Goal: Task Accomplishment & Management: Use online tool/utility

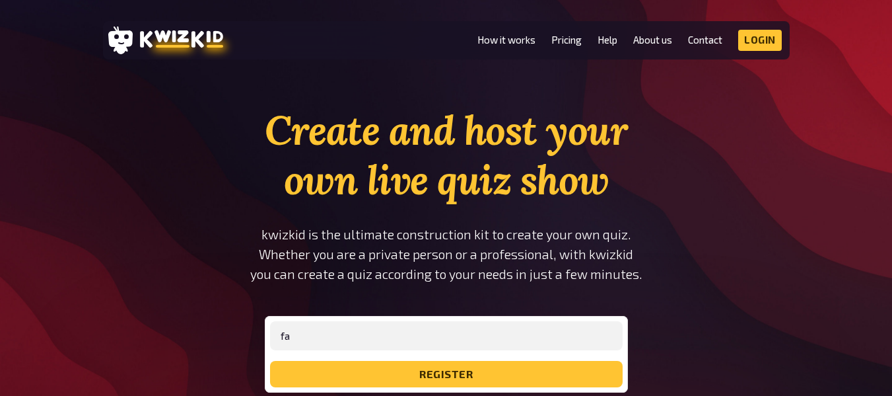
type input "[EMAIL_ADDRESS][DOMAIN_NAME]"
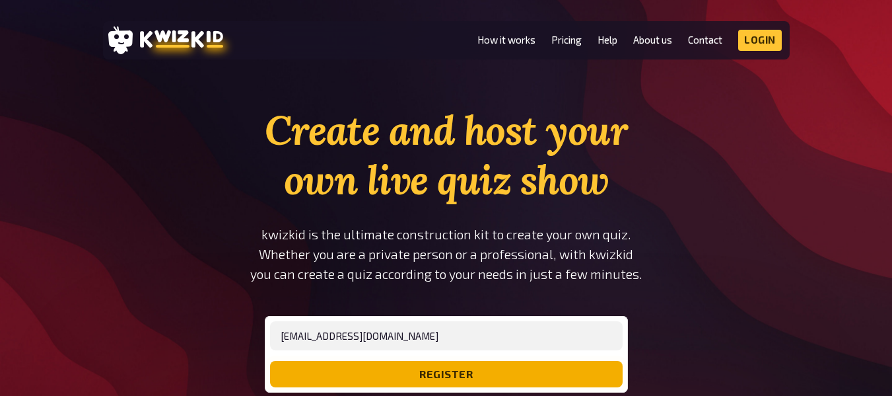
click at [270, 361] on button "register" at bounding box center [446, 374] width 353 height 26
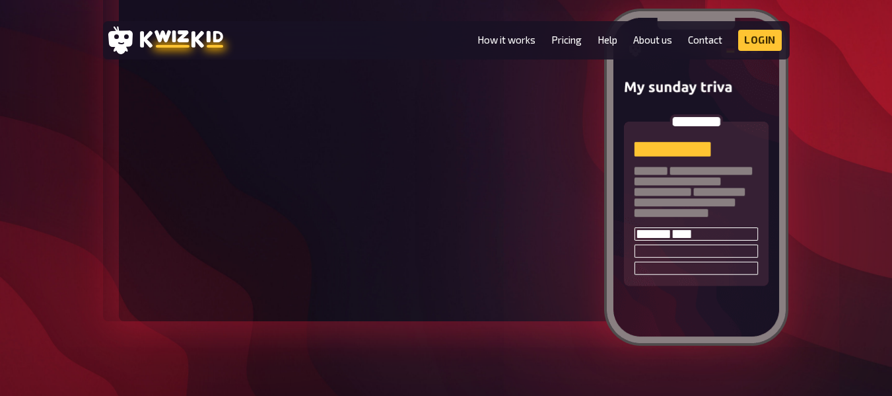
scroll to position [2100, 0]
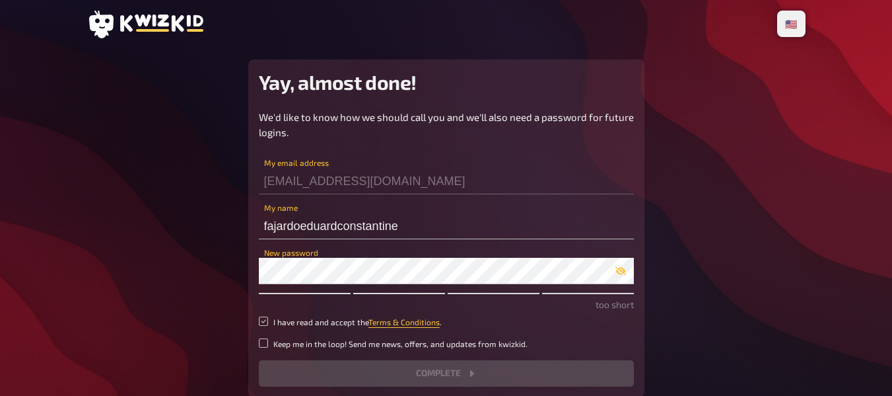
click at [259, 323] on input "I have read and accept the Terms & Conditions ." at bounding box center [263, 320] width 9 height 9
checkbox input "true"
click at [264, 345] on input "Keep me in the loop! Send me news, offers, and updates from kwizkid." at bounding box center [263, 342] width 9 height 9
checkbox input "true"
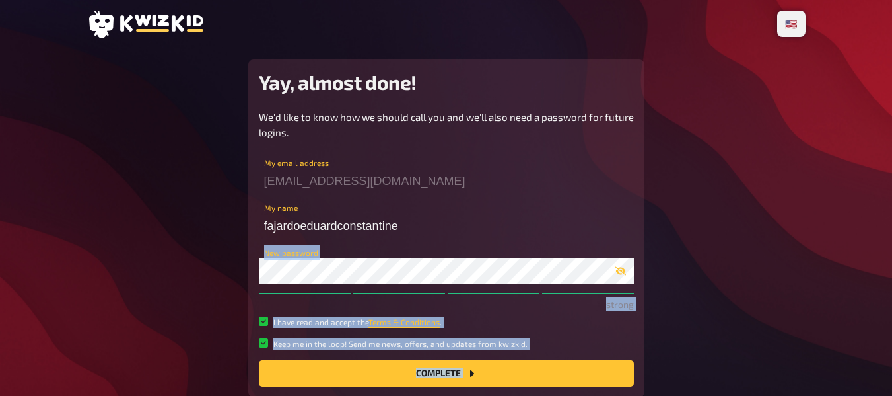
drag, startPoint x: 744, startPoint y: 268, endPoint x: 902, endPoint y: 104, distance: 227.0
click at [892, 104] on html "🇩🇪 Deutsch 🇺🇸 English 🇳🇱 Nederlands Yay, almost done! We'd like to know how we …" at bounding box center [446, 246] width 892 height 493
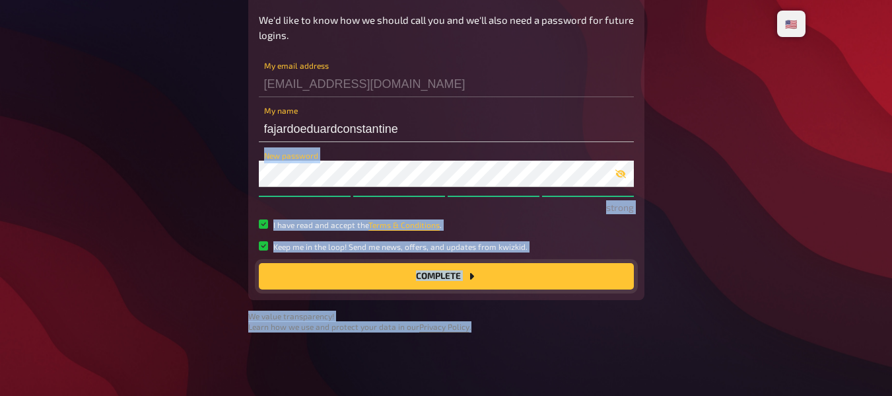
click at [505, 280] on button "Complete" at bounding box center [446, 276] width 375 height 26
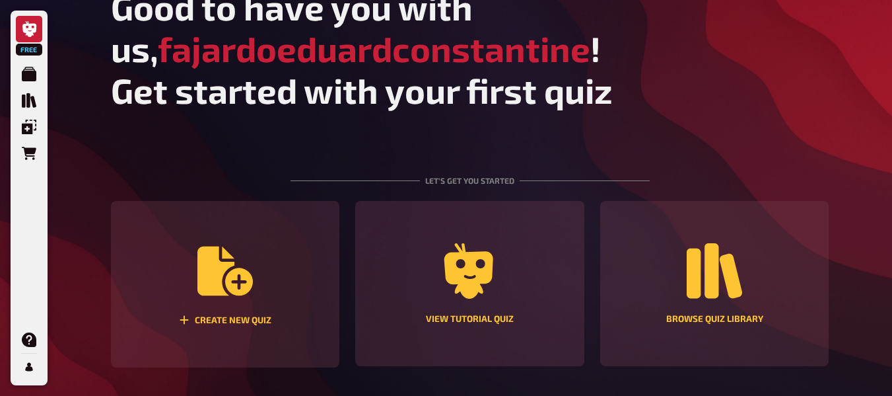
scroll to position [121, 0]
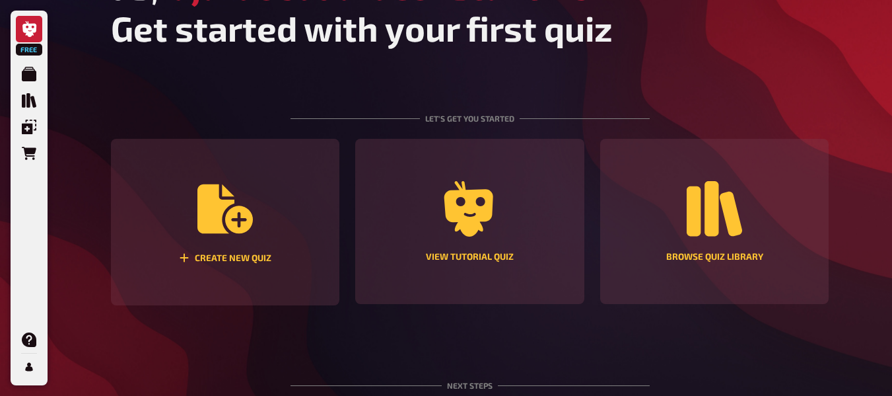
click at [345, 163] on section "Create new quiz View tutorial quiz Browse Quiz Library" at bounding box center [470, 222] width 719 height 166
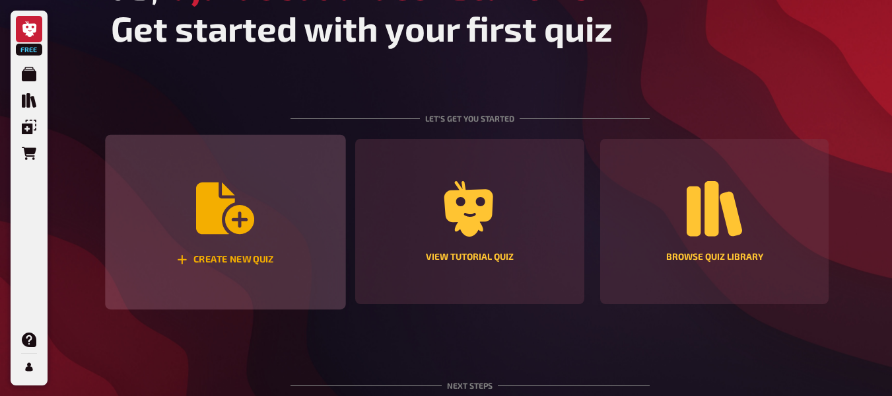
click at [304, 182] on div "Create new quiz" at bounding box center [225, 222] width 240 height 175
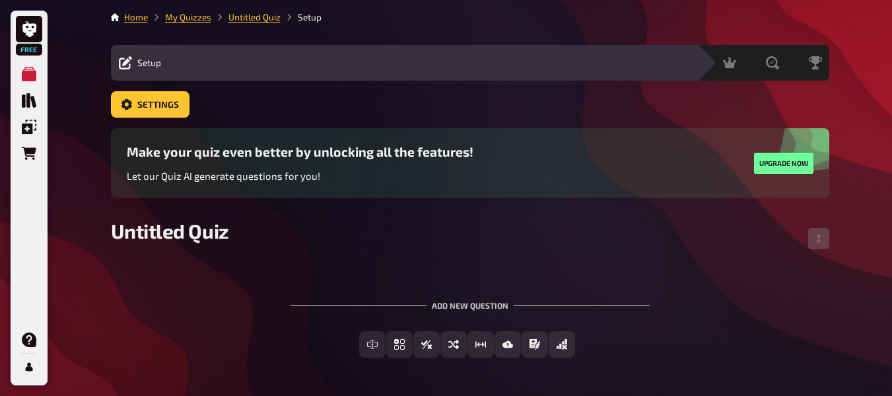
click at [319, 192] on div "Make your quiz even better by unlocking all the features! Let our Quiz AI gener…" at bounding box center [470, 162] width 719 height 69
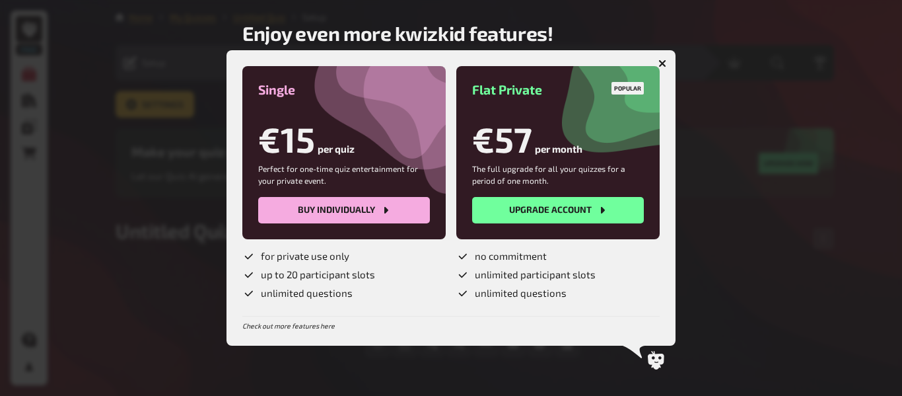
click at [660, 65] on icon "button" at bounding box center [662, 63] width 13 height 13
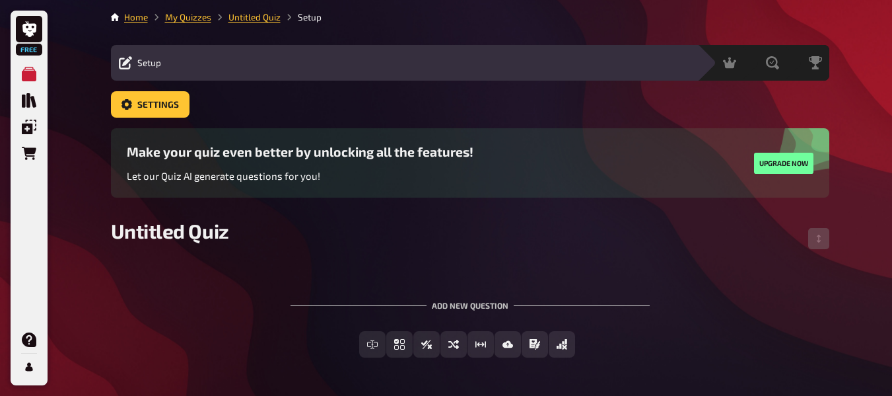
click at [162, 63] on div "Setup Edit Content Quiz Lobby" at bounding box center [404, 63] width 586 height 16
click at [159, 111] on button "Settings" at bounding box center [150, 104] width 79 height 26
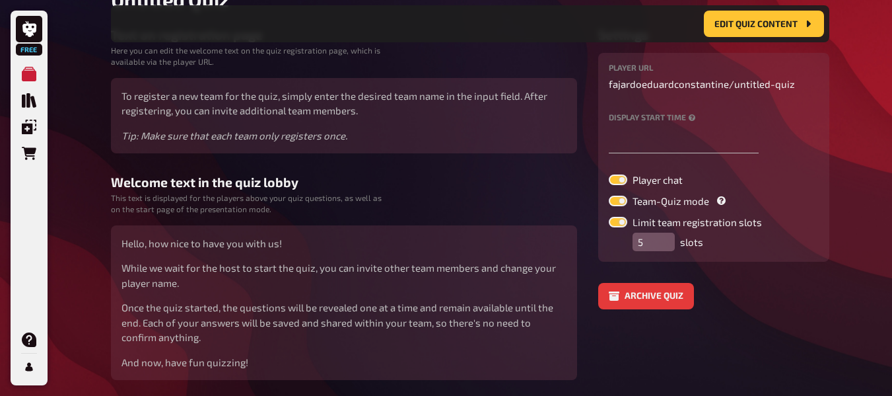
scroll to position [164, 0]
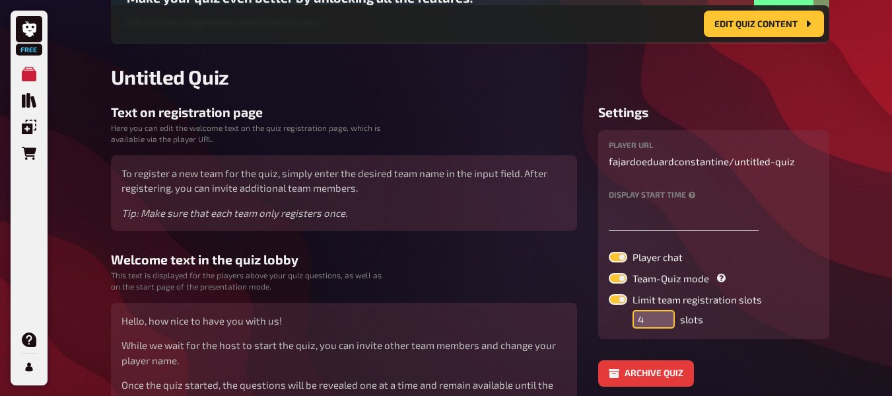
click at [664, 323] on input "4" at bounding box center [654, 319] width 42 height 18
click at [664, 323] on input "3" at bounding box center [654, 319] width 42 height 18
click at [664, 323] on input "2" at bounding box center [654, 319] width 42 height 18
type input "1"
click at [664, 323] on input "1" at bounding box center [654, 319] width 42 height 18
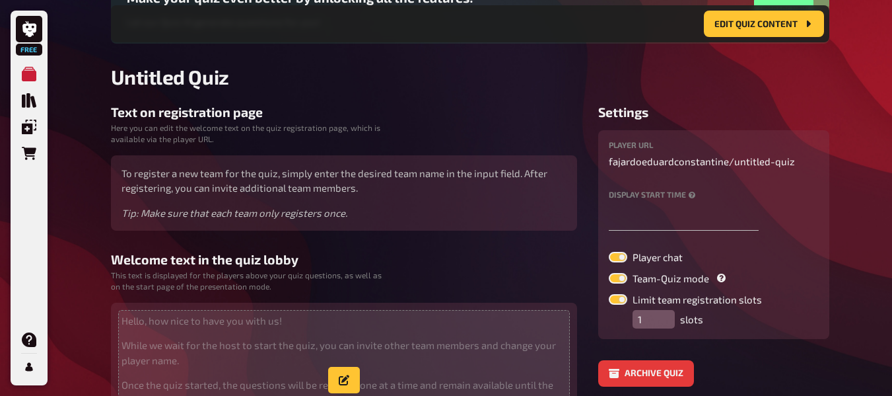
click at [273, 221] on p "While we wait for the host to start the quiz, you can invite other team members…" at bounding box center [344, 212] width 445 height 15
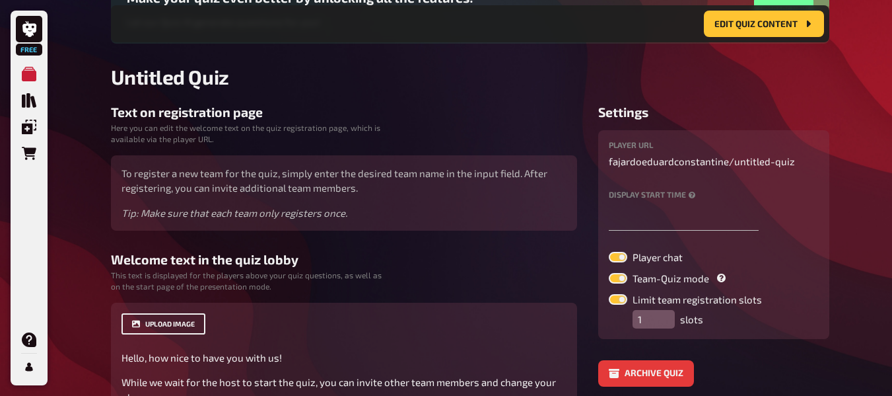
click at [159, 326] on button "upload image" at bounding box center [164, 323] width 84 height 21
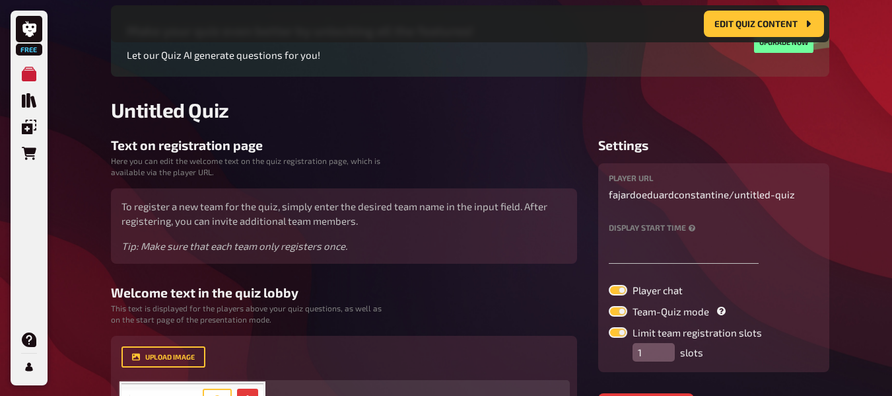
scroll to position [0, 0]
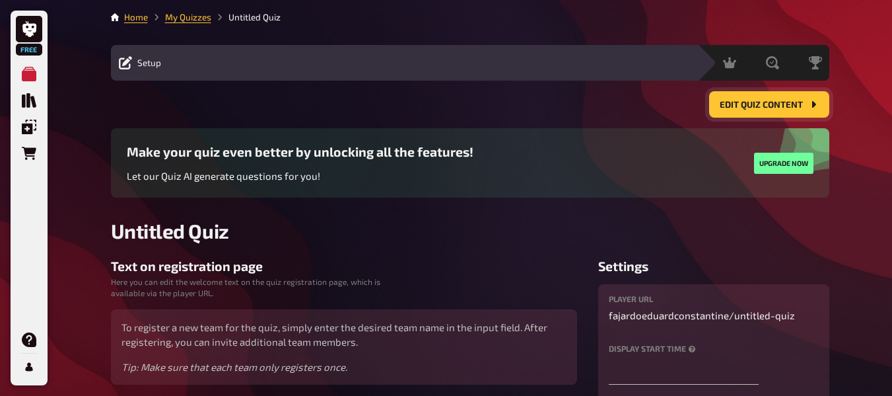
click at [803, 106] on button "Edit Quiz content" at bounding box center [769, 104] width 120 height 26
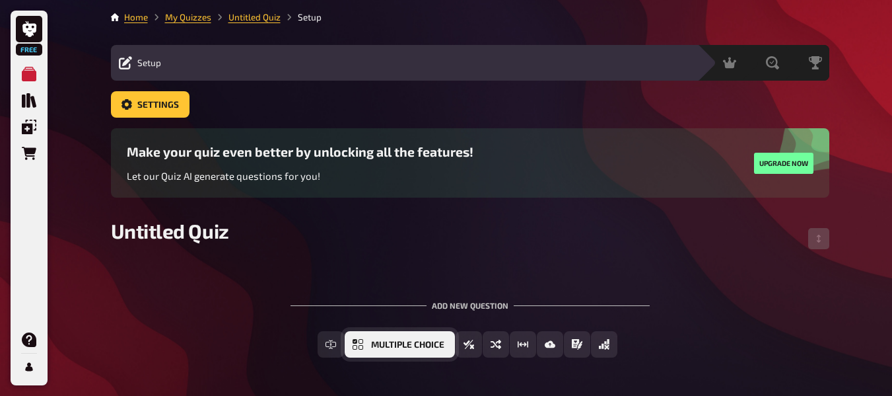
click at [380, 349] on button "Multiple Choice" at bounding box center [400, 344] width 110 height 26
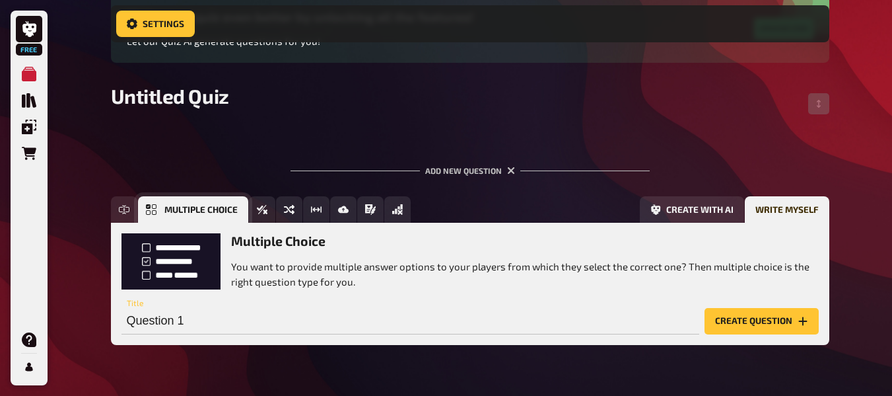
scroll to position [178, 0]
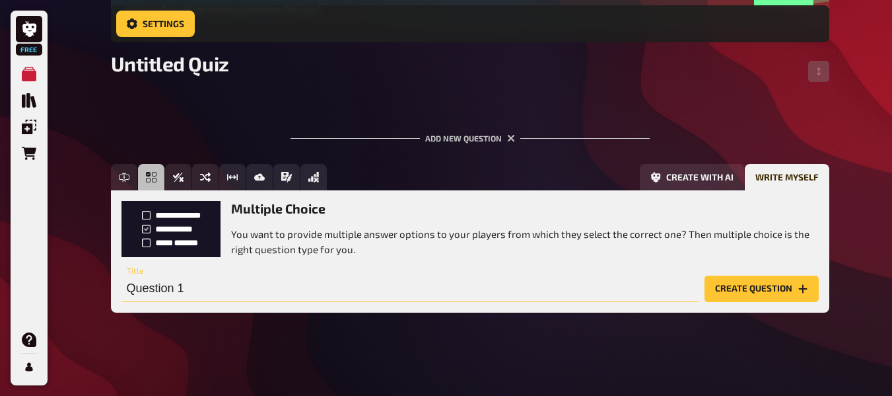
click at [354, 299] on input "Question 1" at bounding box center [411, 288] width 578 height 26
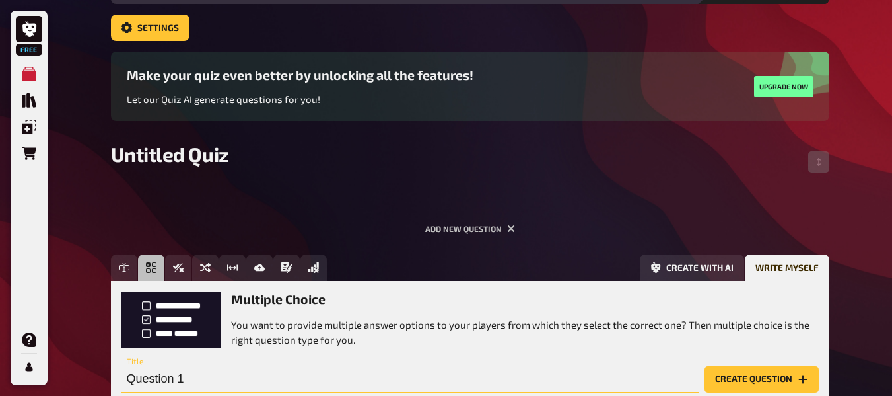
scroll to position [75, 0]
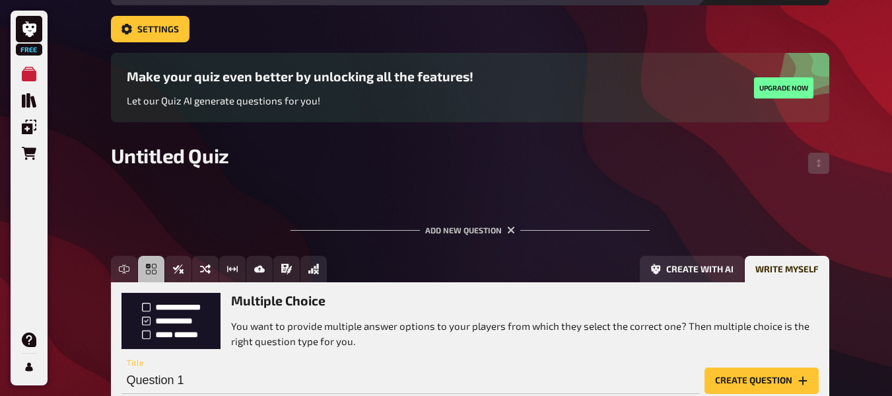
click at [618, 112] on div "Make your quiz even better by unlocking all the features! Let our Quiz AI gener…" at bounding box center [470, 87] width 719 height 69
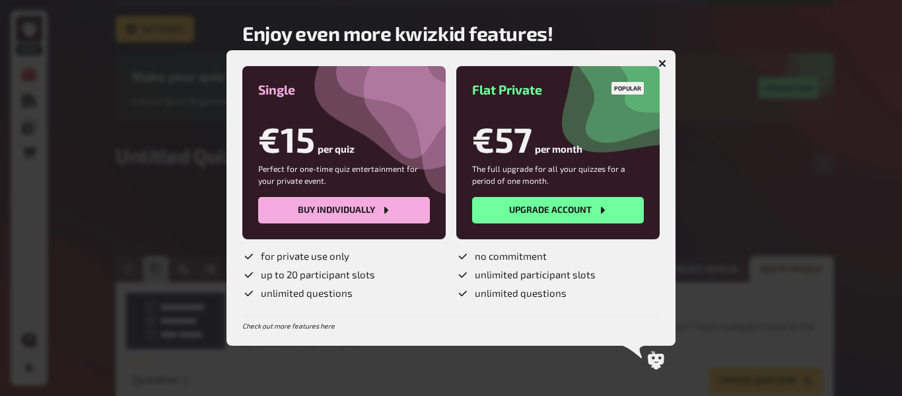
click at [660, 61] on icon "button" at bounding box center [662, 63] width 13 height 13
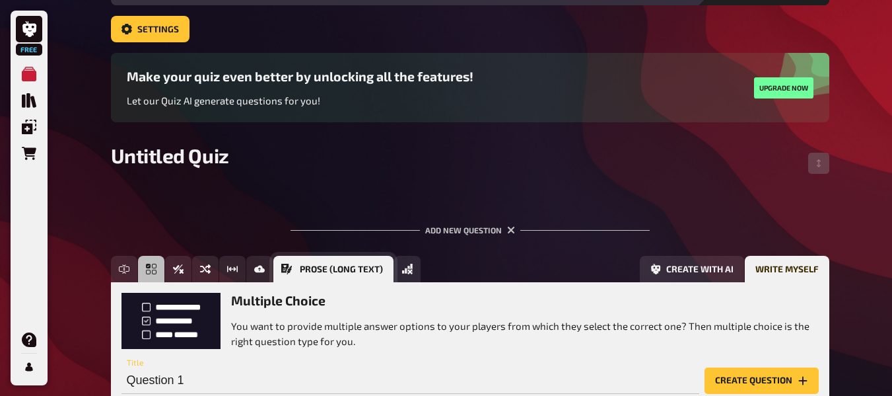
click at [282, 275] on button "Prose (Long text)" at bounding box center [333, 269] width 120 height 26
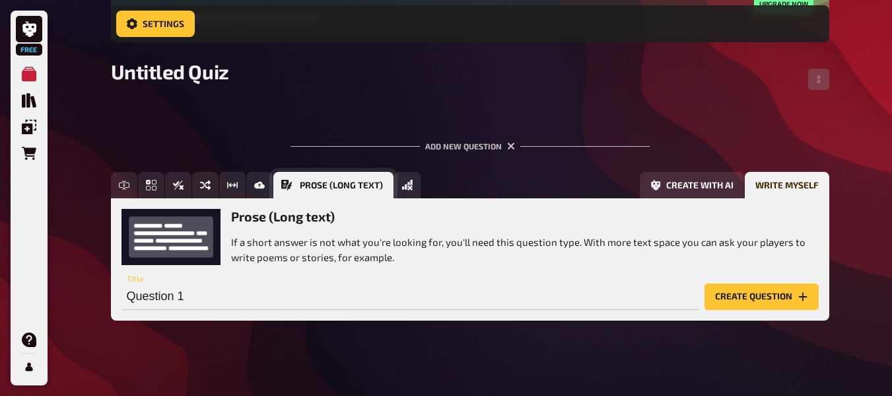
scroll to position [172, 0]
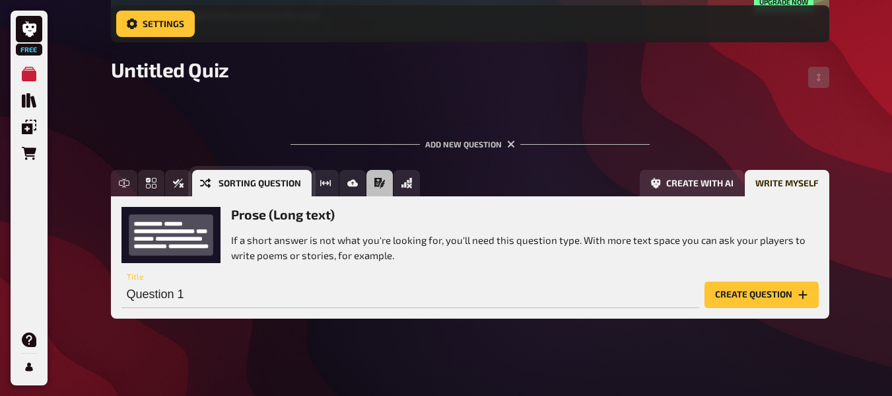
click at [199, 172] on button "Sorting Question" at bounding box center [252, 183] width 120 height 26
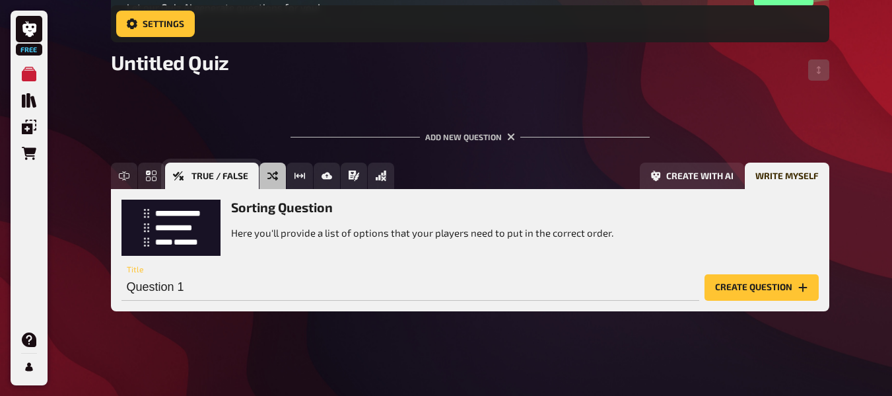
click at [180, 170] on icon "True / False" at bounding box center [178, 175] width 11 height 11
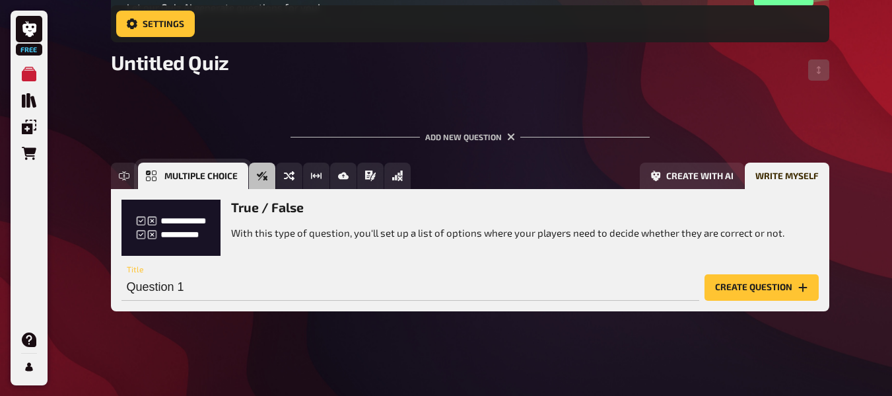
click at [145, 185] on button "Multiple Choice" at bounding box center [193, 175] width 110 height 26
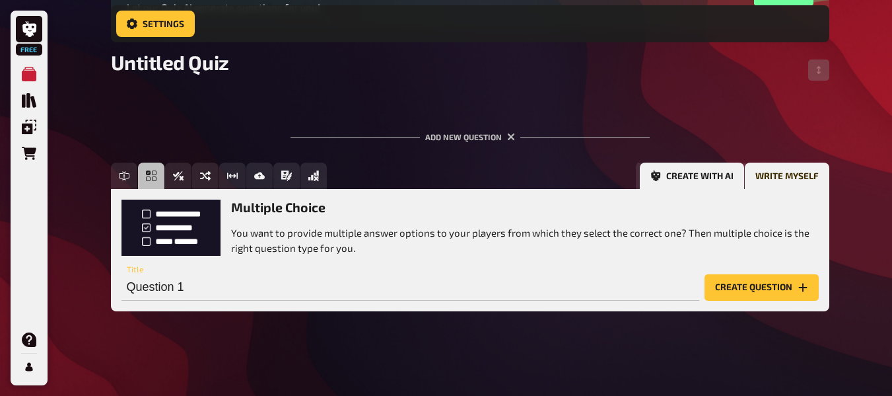
click at [660, 164] on button "Create with AI" at bounding box center [692, 175] width 104 height 26
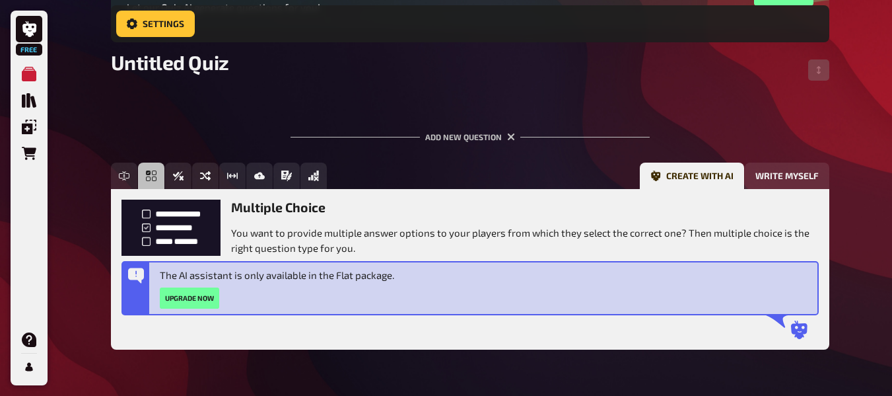
click at [604, 291] on div "The AI assistant is only available in the Flat package. Upgrade now" at bounding box center [486, 288] width 653 height 42
click at [528, 271] on div "The AI assistant is only available in the Flat package. Upgrade now" at bounding box center [486, 288] width 653 height 42
click at [761, 194] on div "Multiple Choice You want to provide multiple answer options to your players fro…" at bounding box center [470, 269] width 719 height 160
click at [765, 178] on button "Write myself" at bounding box center [787, 175] width 85 height 26
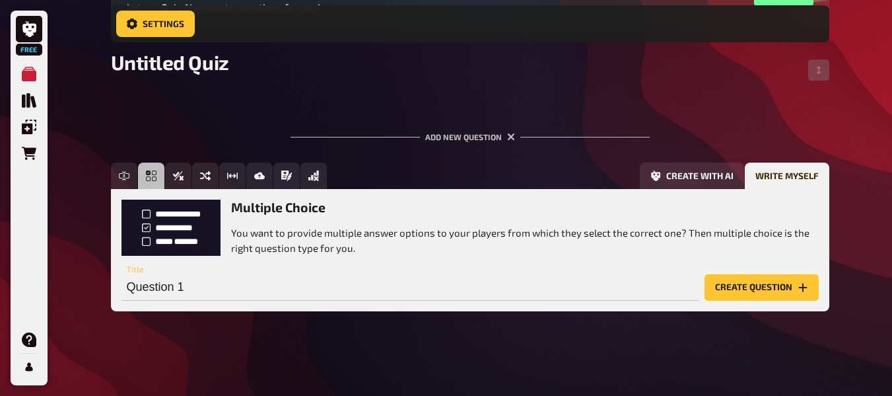
click at [796, 287] on button "Create question" at bounding box center [762, 287] width 114 height 26
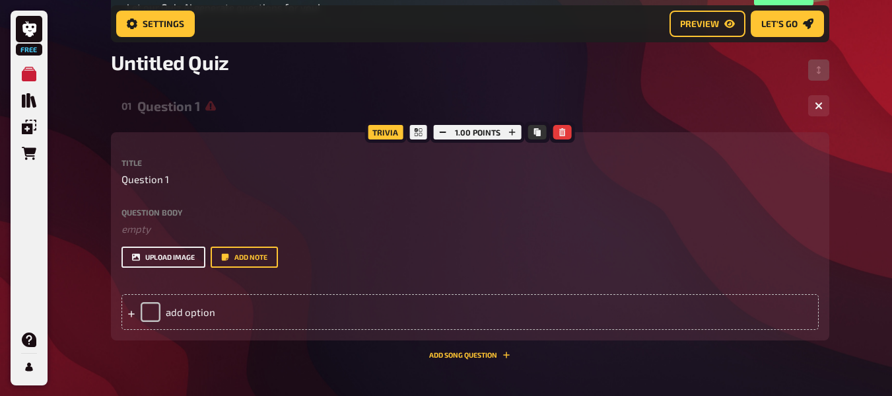
click at [191, 258] on button "upload image" at bounding box center [164, 256] width 84 height 21
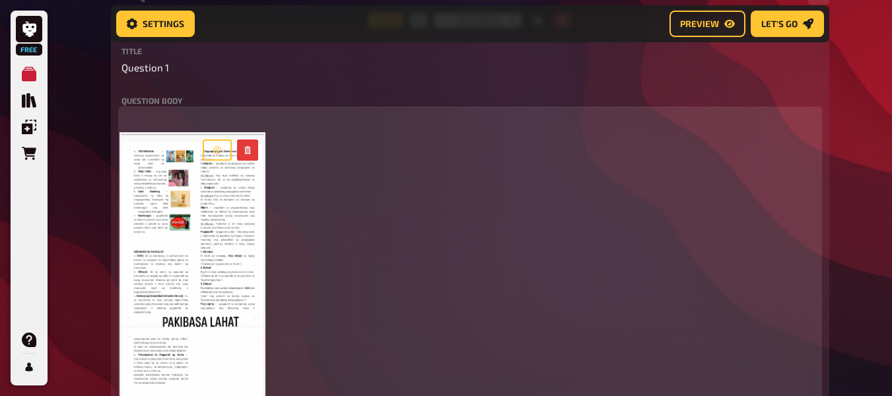
scroll to position [293, 0]
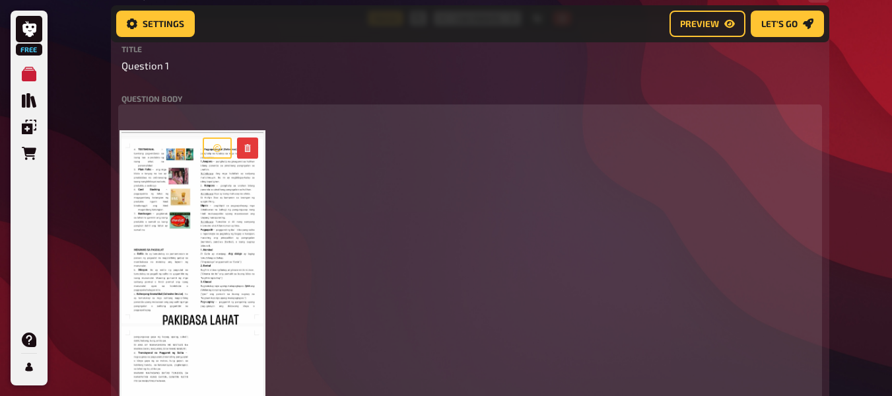
click at [209, 163] on div at bounding box center [230, 148] width 66 height 32
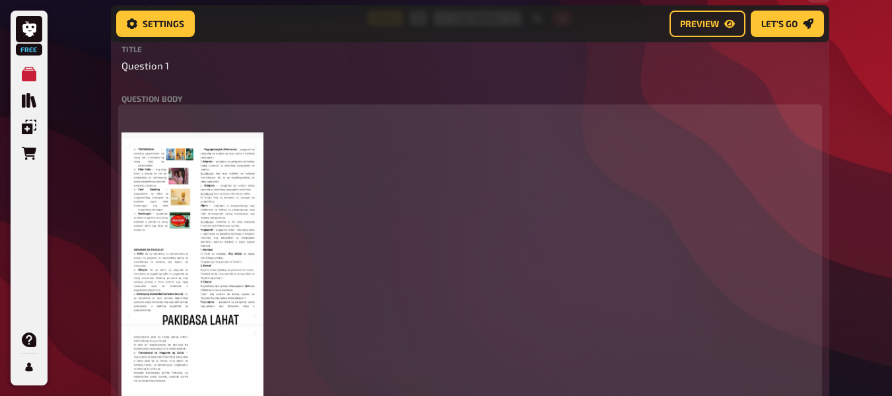
click at [252, 141] on button "button" at bounding box center [247, 147] width 21 height 21
